Goal: Check status: Check status

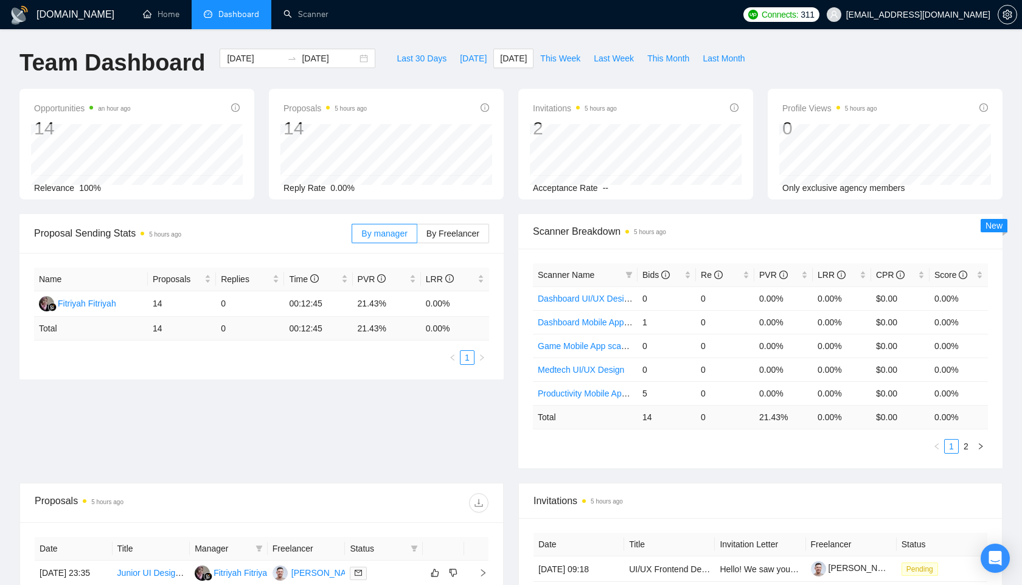
scroll to position [1, 0]
click at [242, 58] on input "[DATE]" at bounding box center [254, 57] width 55 height 13
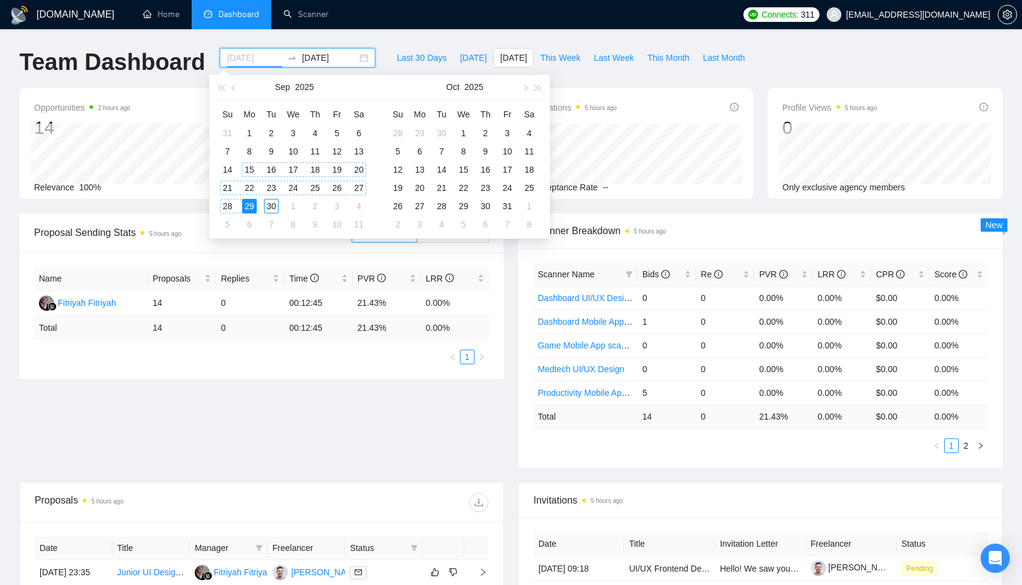
click at [253, 171] on div "15" at bounding box center [249, 169] width 15 height 15
type input "[DATE]"
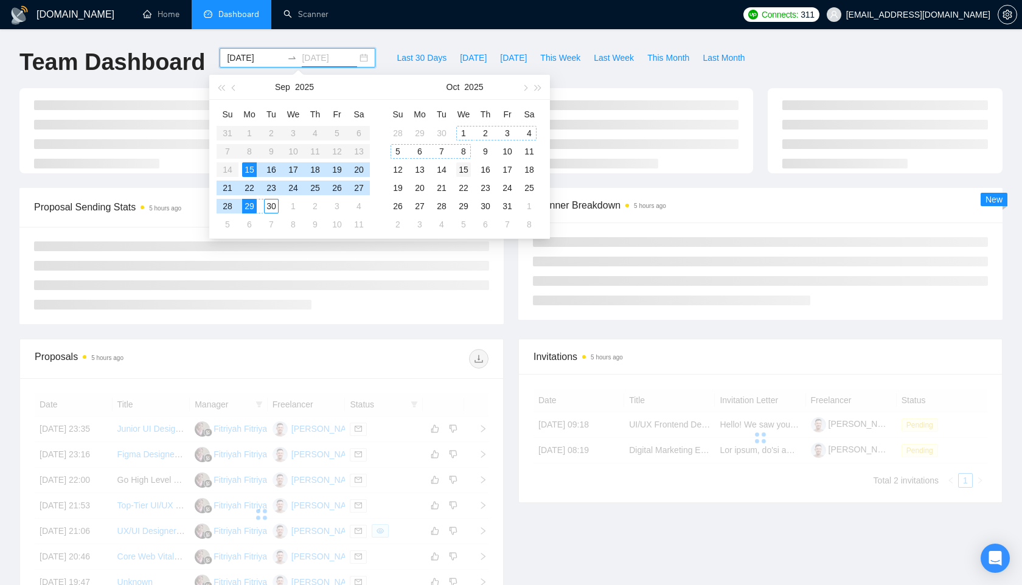
type input "[DATE]"
click at [467, 170] on div "15" at bounding box center [463, 169] width 15 height 15
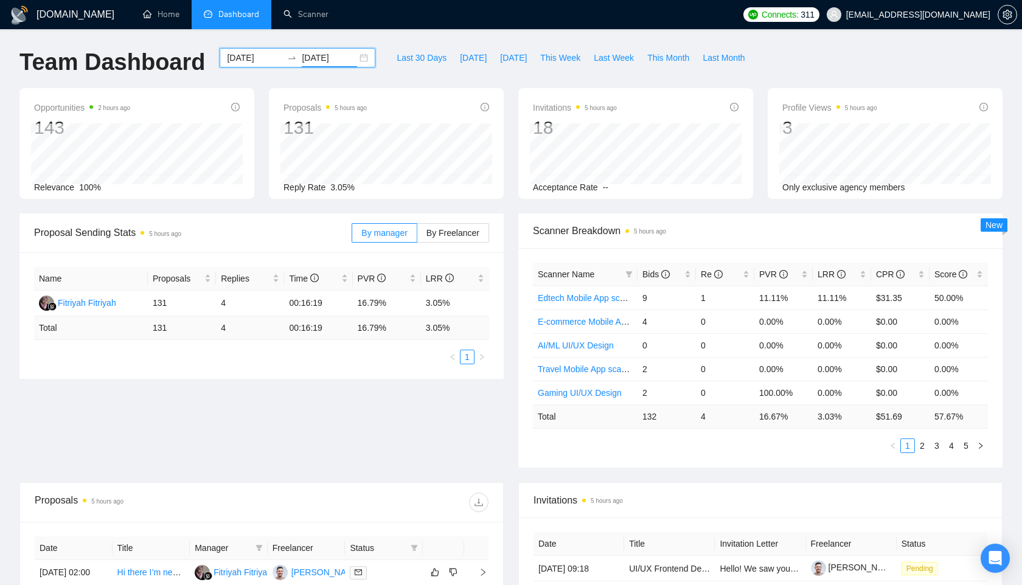
click at [248, 61] on input "[DATE]" at bounding box center [254, 57] width 55 height 13
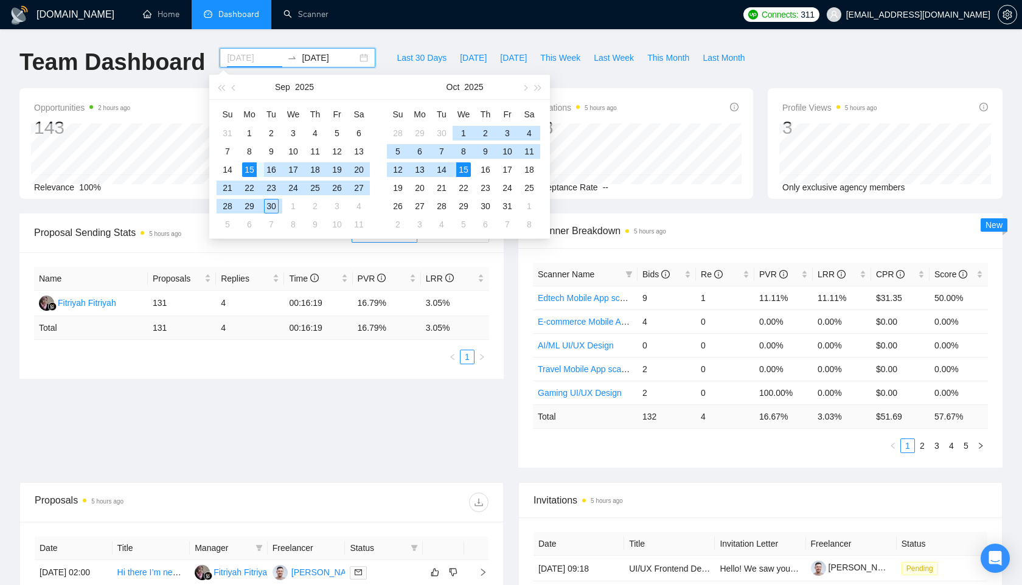
type input "[DATE]"
click at [251, 169] on div "15" at bounding box center [249, 169] width 15 height 15
click at [254, 166] on div "15" at bounding box center [249, 169] width 15 height 15
type input "[DATE]"
click at [254, 166] on body "[DOMAIN_NAME] Home Dashboard Scanner Connects: 311 [EMAIL_ADDRESS][DOMAIN_NAME]…" at bounding box center [511, 291] width 1022 height 585
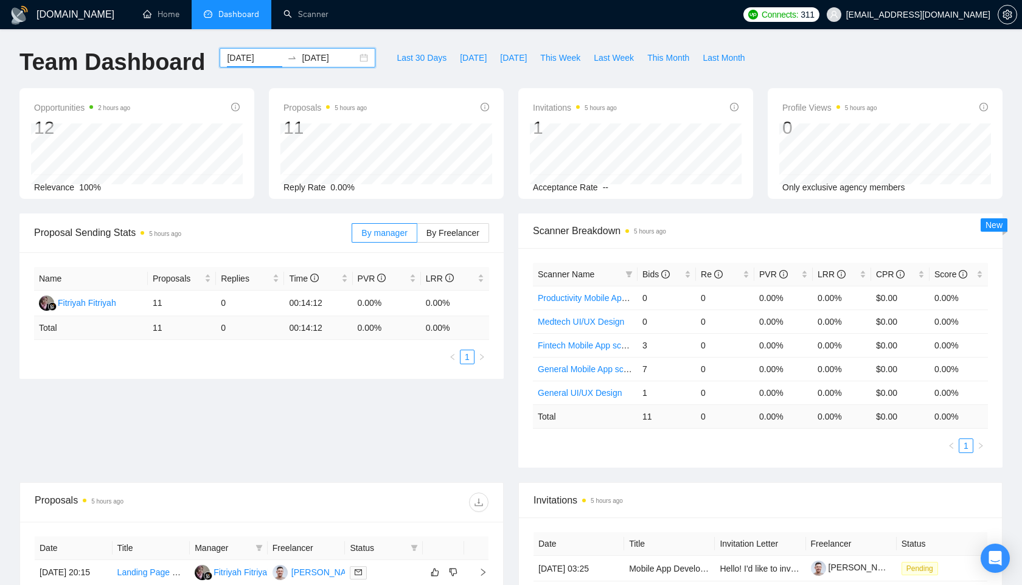
click at [248, 60] on input "[DATE]" at bounding box center [254, 57] width 55 height 13
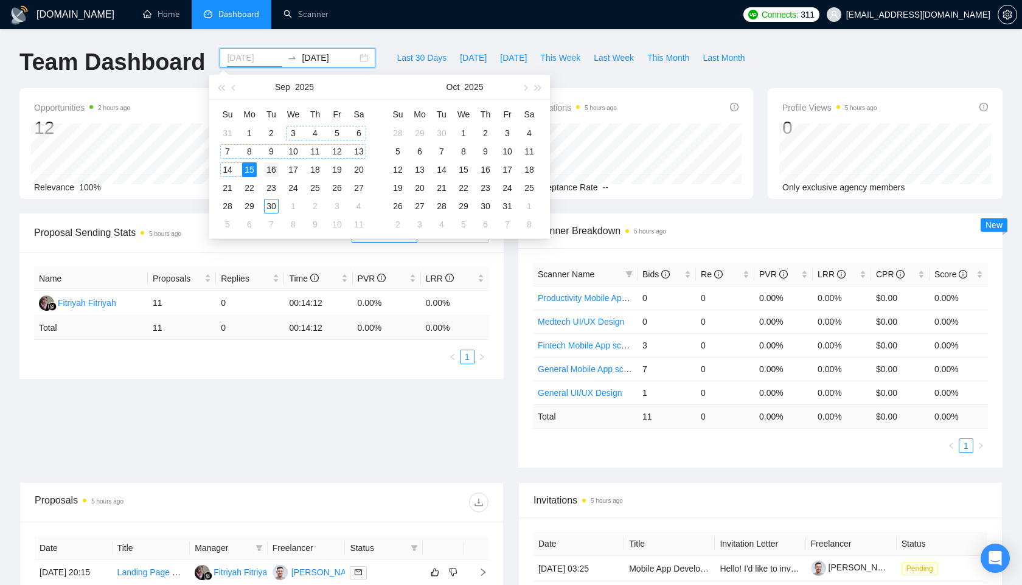
type input "[DATE]"
click at [269, 167] on div "16" at bounding box center [271, 169] width 15 height 15
type input "[DATE]"
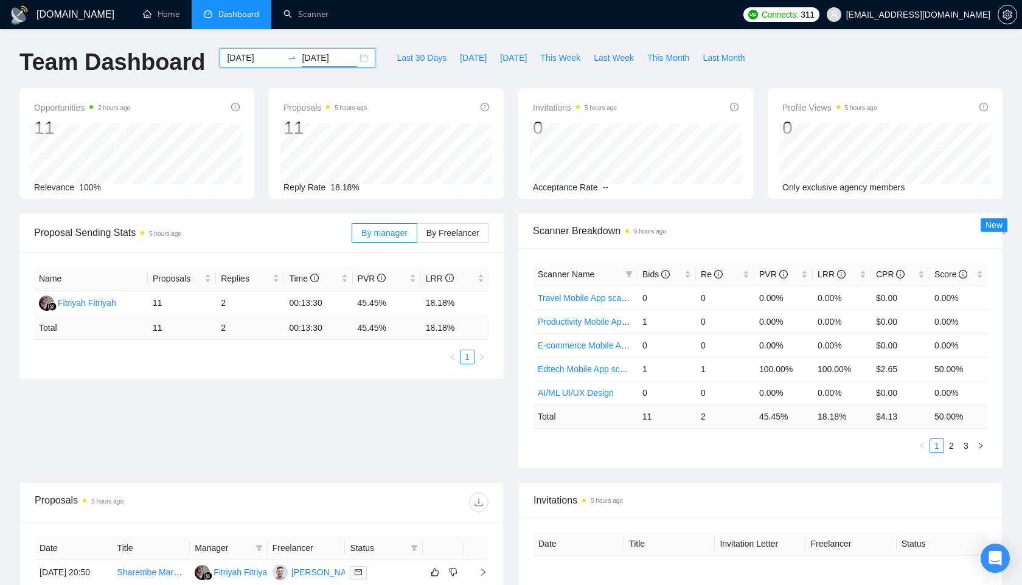
click at [227, 57] on input "[DATE]" at bounding box center [254, 57] width 55 height 13
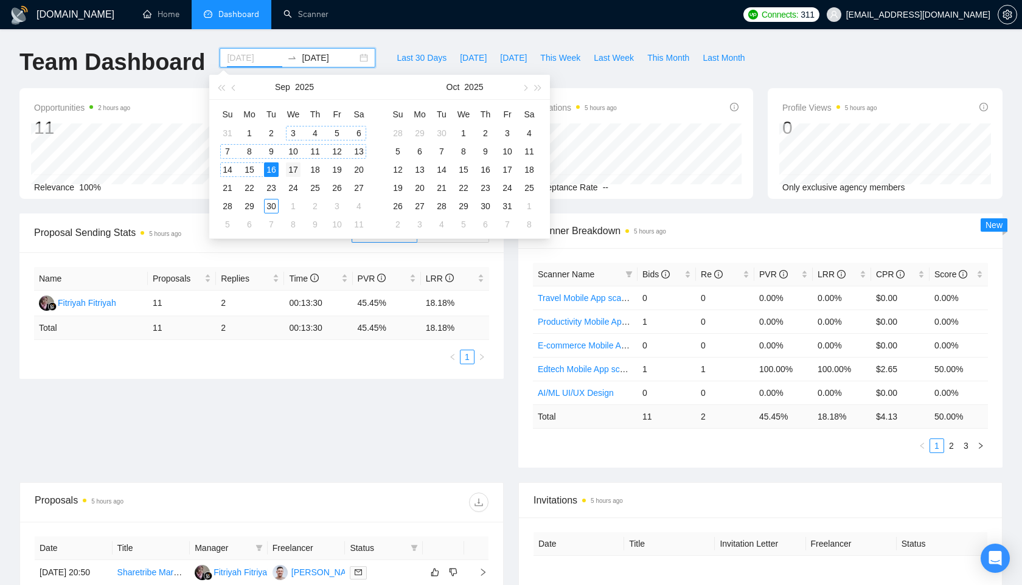
type input "[DATE]"
click at [298, 167] on div "17" at bounding box center [293, 169] width 15 height 15
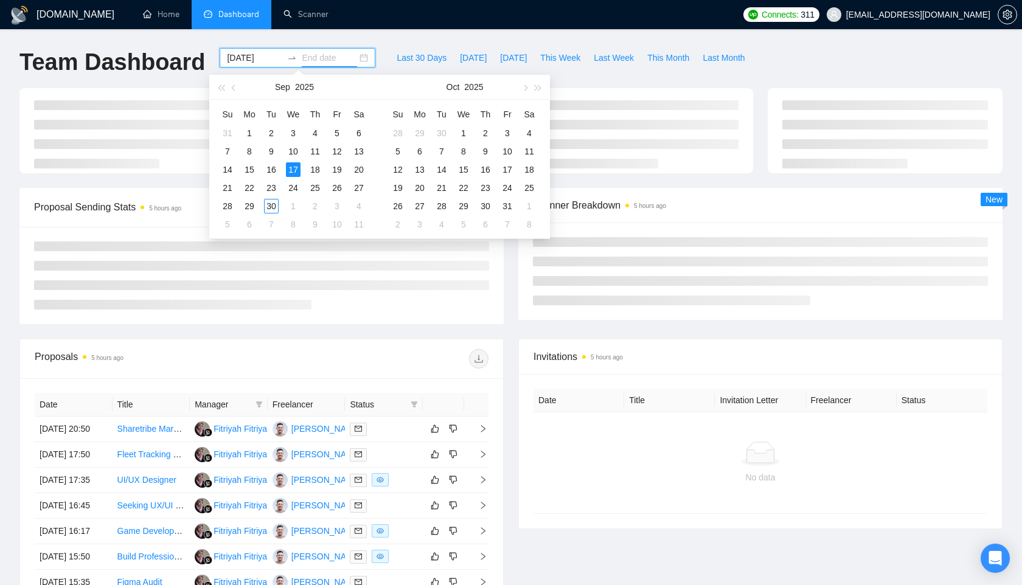
type input "[DATE]"
click at [298, 167] on body "[DOMAIN_NAME] Home Dashboard Scanner Connects: 311 [EMAIL_ADDRESS][DOMAIN_NAME]…" at bounding box center [511, 291] width 1022 height 585
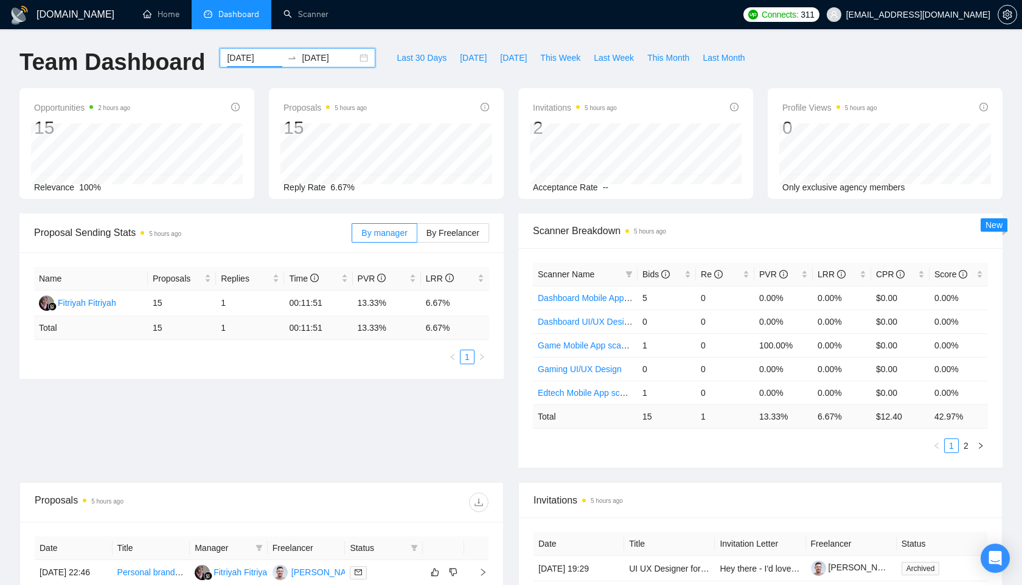
click at [256, 56] on input "[DATE]" at bounding box center [254, 57] width 55 height 13
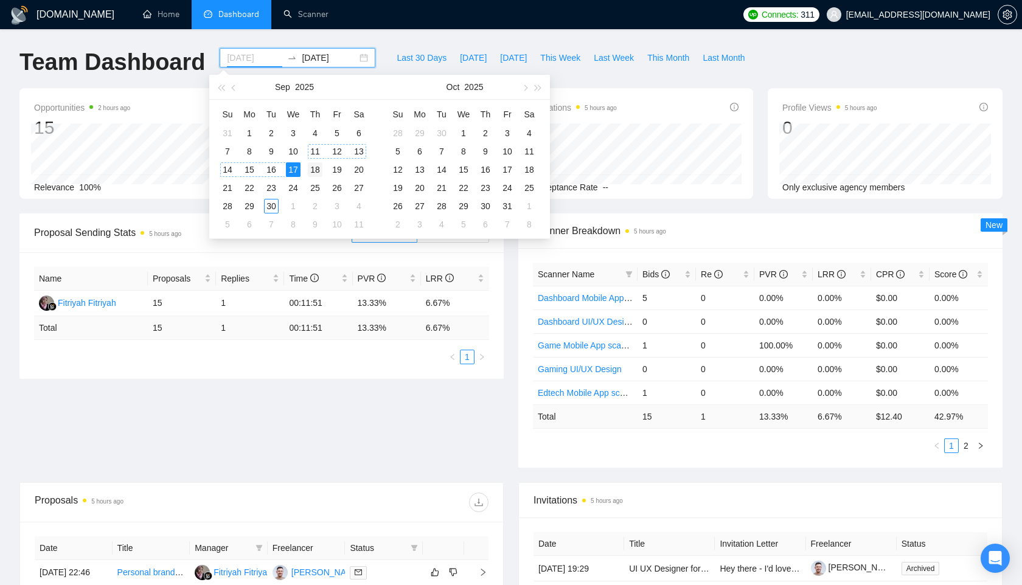
type input "[DATE]"
click at [315, 166] on div "18" at bounding box center [315, 169] width 15 height 15
type input "[DATE]"
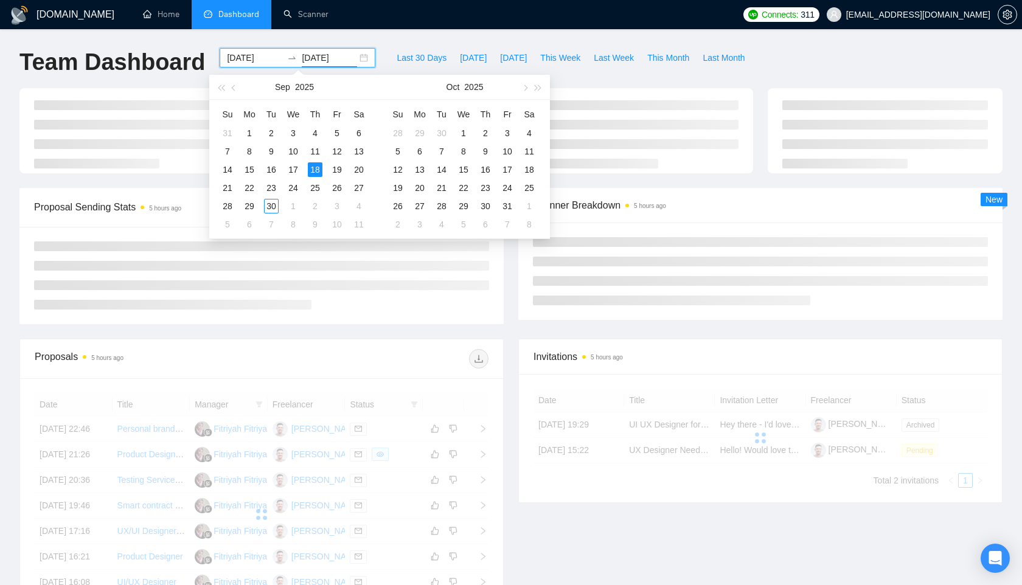
click at [315, 166] on body "[DOMAIN_NAME] Home Dashboard Scanner Connects: 311 [EMAIL_ADDRESS][DOMAIN_NAME]…" at bounding box center [511, 291] width 1022 height 585
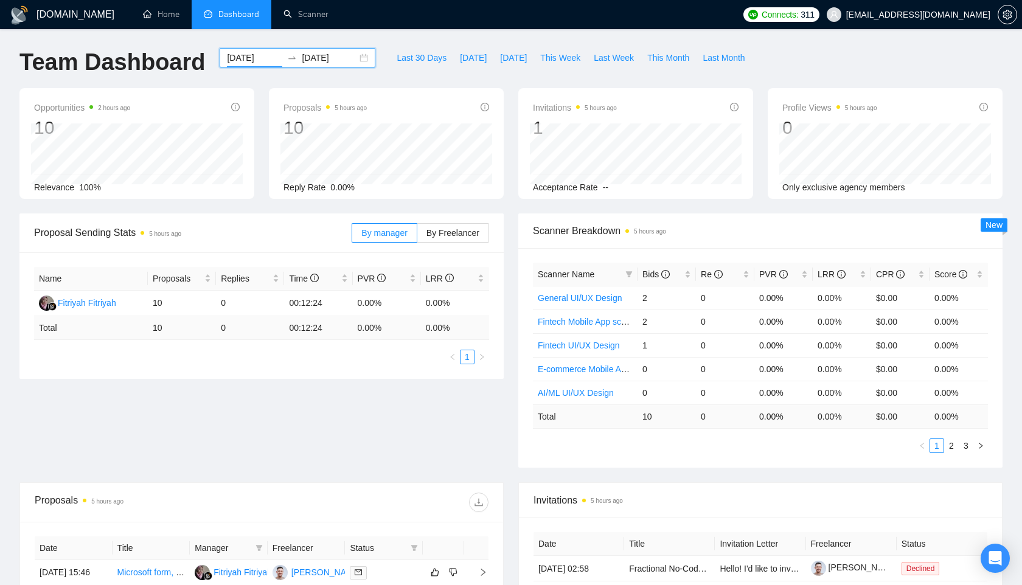
click at [239, 56] on input "[DATE]" at bounding box center [254, 57] width 55 height 13
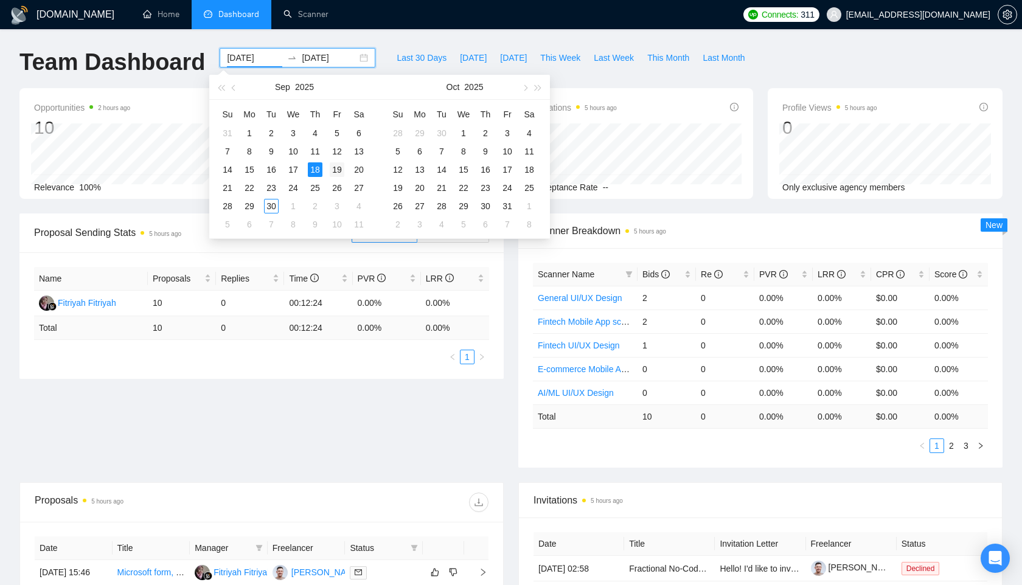
type input "[DATE]"
click at [335, 165] on div "19" at bounding box center [337, 169] width 15 height 15
type input "[DATE]"
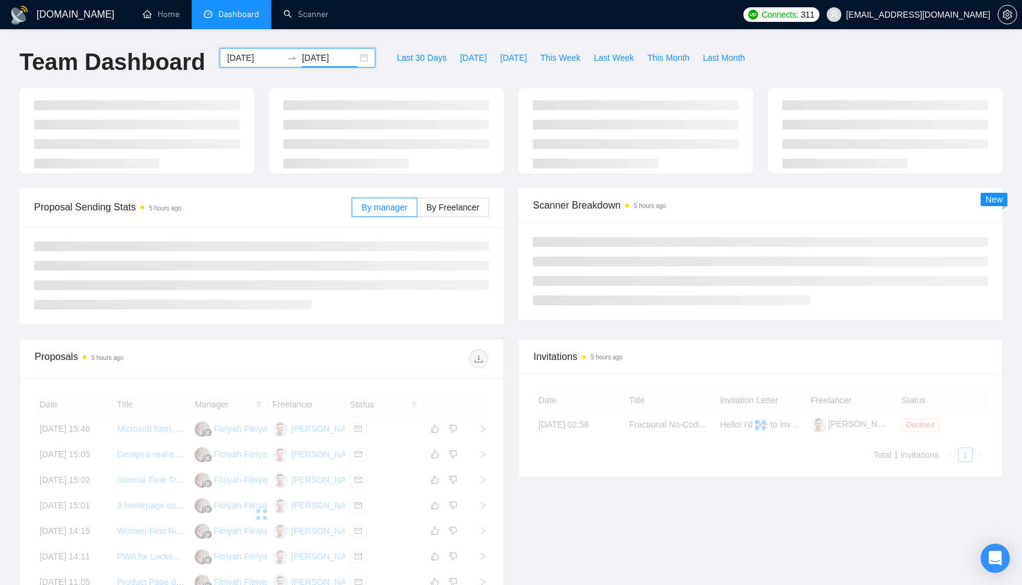
click at [335, 165] on body "[DOMAIN_NAME] Home Dashboard Scanner Connects: 311 [EMAIL_ADDRESS][DOMAIN_NAME]…" at bounding box center [511, 291] width 1022 height 585
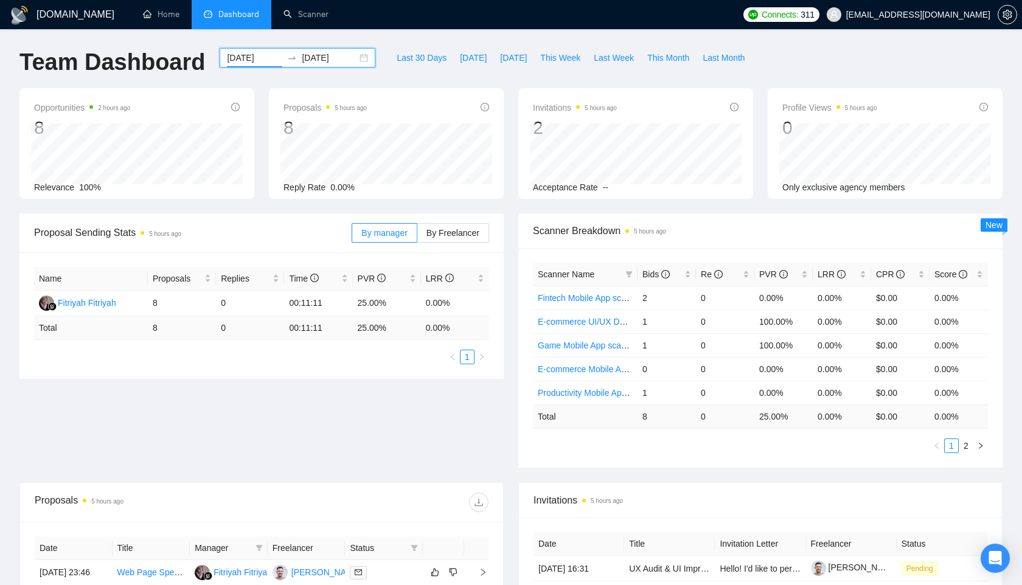
click at [251, 58] on input "[DATE]" at bounding box center [254, 57] width 55 height 13
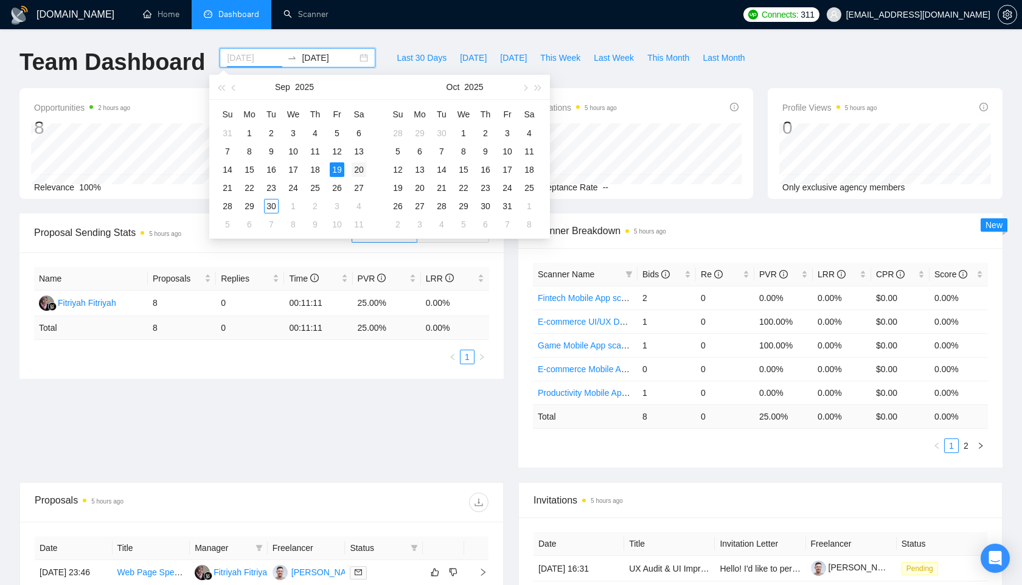
type input "[DATE]"
click at [352, 170] on div "20" at bounding box center [359, 169] width 15 height 15
type input "[DATE]"
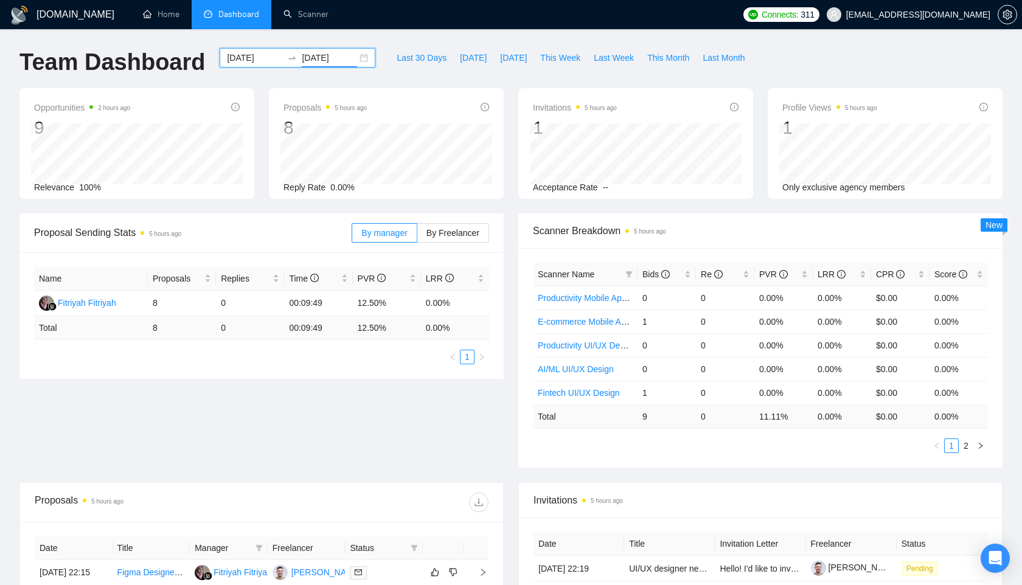
click at [249, 57] on input "[DATE]" at bounding box center [254, 57] width 55 height 13
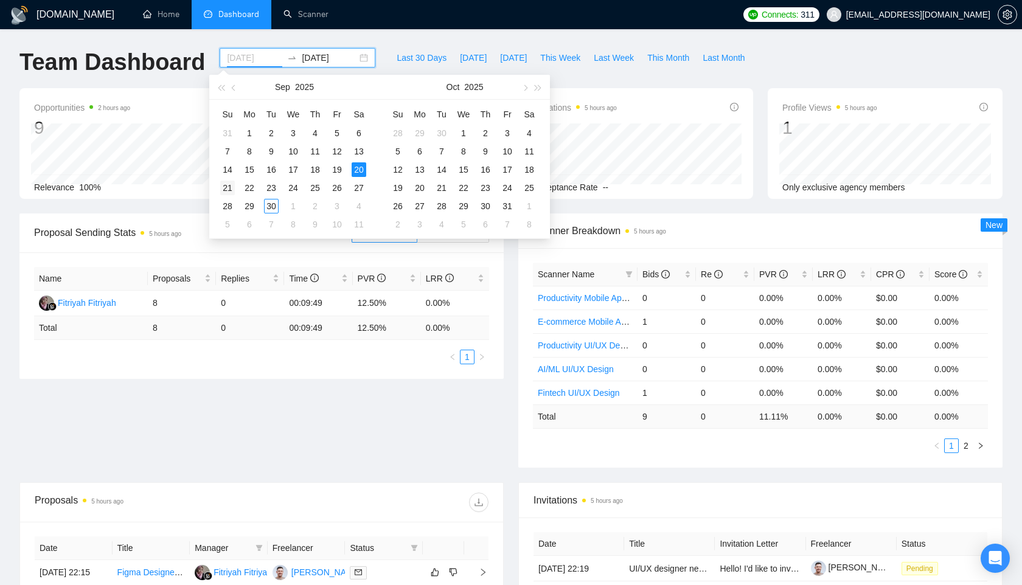
type input "[DATE]"
click at [228, 187] on div "21" at bounding box center [227, 188] width 15 height 15
type input "[DATE]"
